Goal: Information Seeking & Learning: Learn about a topic

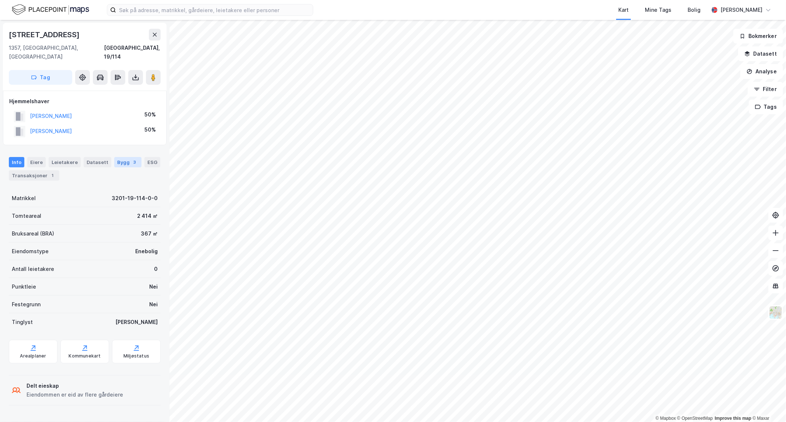
click at [117, 157] on div "Bygg 3" at bounding box center [127, 162] width 27 height 10
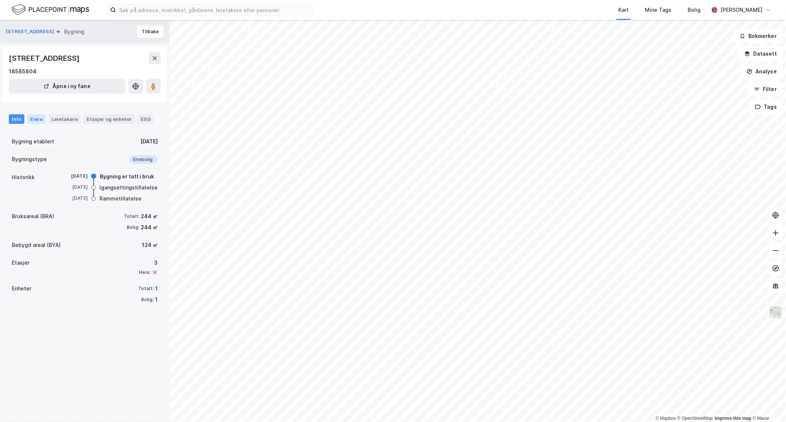
click at [35, 122] on div "Eiere" at bounding box center [36, 119] width 18 height 10
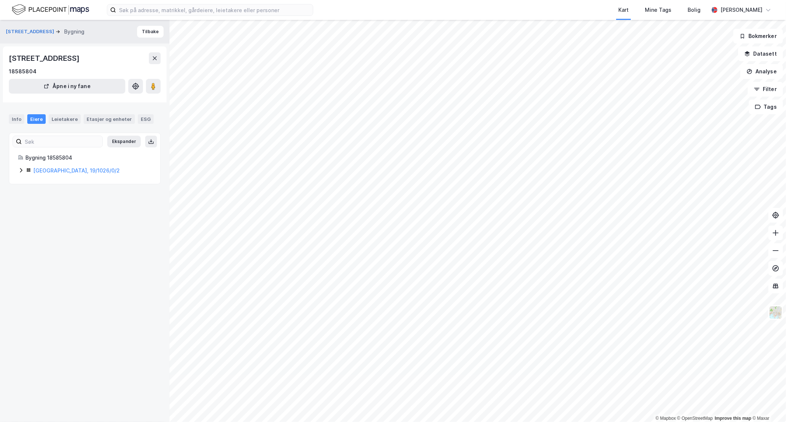
click at [19, 171] on icon at bounding box center [21, 170] width 6 height 6
click at [53, 165] on div "Bygning 18585804 [GEOGRAPHIC_DATA], 19/1026/0/2 Hjemmel til eiendomsrett 100% -…" at bounding box center [84, 176] width 133 height 47
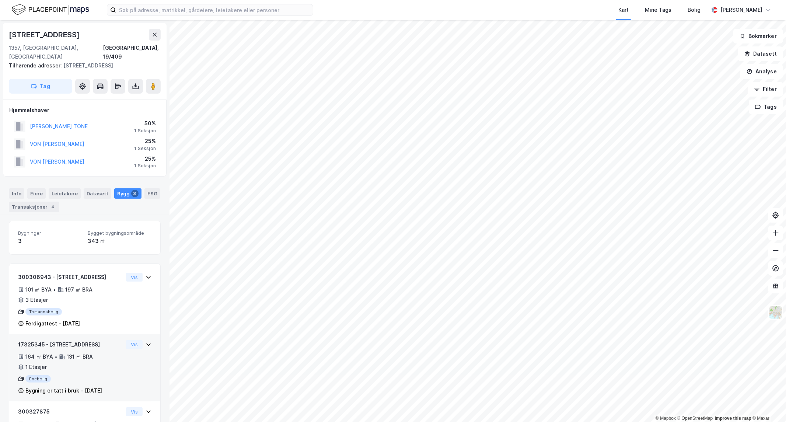
scroll to position [39, 0]
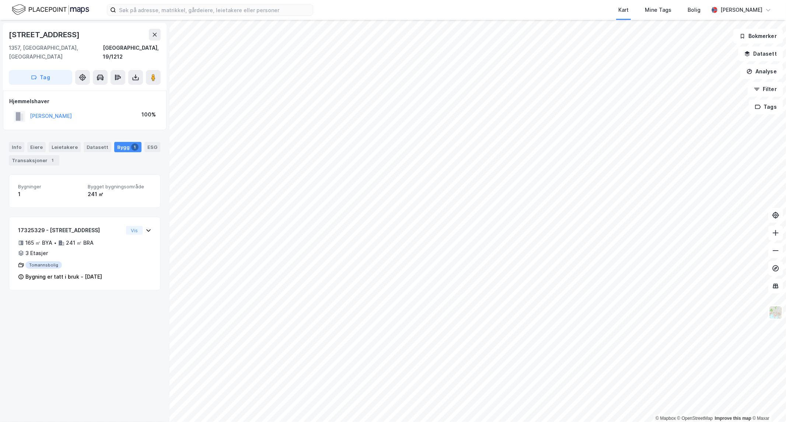
click at [297, 421] on html "Kart Mine Tags Bolig [PERSON_NAME] © Mapbox © OpenStreetMap Improve this map © …" at bounding box center [393, 211] width 786 height 422
